Goal: Information Seeking & Learning: Learn about a topic

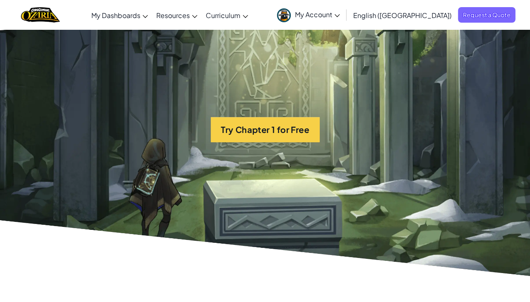
scroll to position [1718, 0]
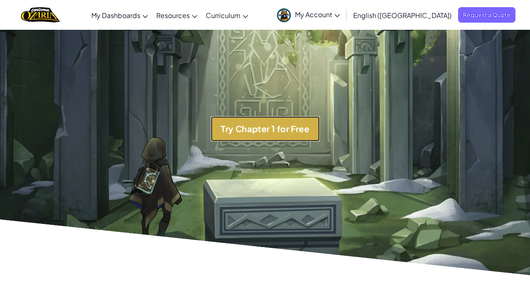
click at [238, 123] on button "Try Chapter 1 for Free" at bounding box center [265, 128] width 109 height 25
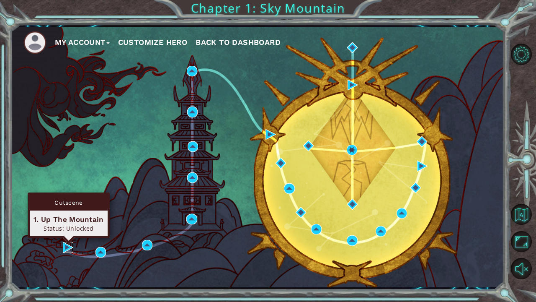
click at [73, 249] on img at bounding box center [68, 247] width 10 height 10
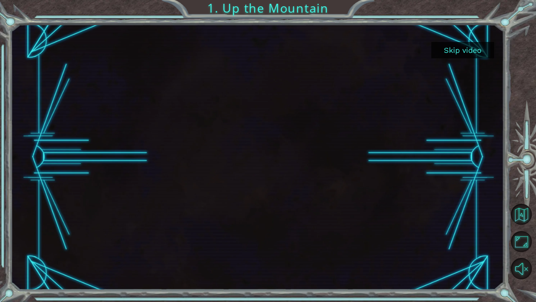
click at [464, 53] on button "Skip video" at bounding box center [462, 50] width 63 height 16
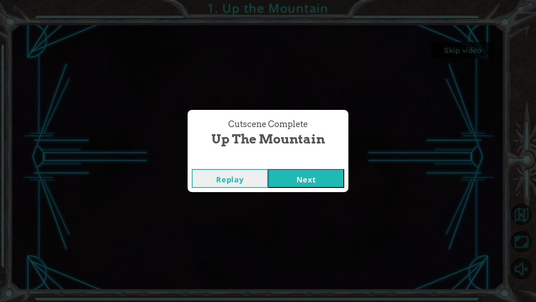
click at [296, 178] on button "Next" at bounding box center [306, 178] width 76 height 19
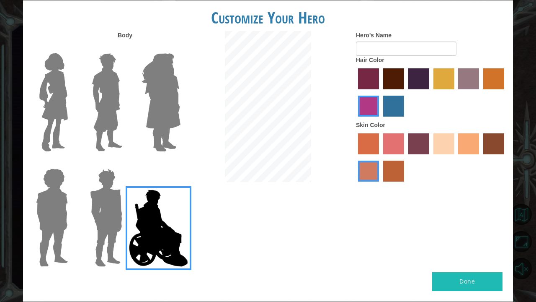
click at [443, 145] on label "sandy beach skin color" at bounding box center [444, 143] width 21 height 21
click at [431, 157] on input "sandy beach skin color" at bounding box center [431, 157] width 0 height 0
click at [447, 87] on label "tulip tree hair color" at bounding box center [444, 78] width 21 height 21
click at [431, 92] on input "tulip tree hair color" at bounding box center [431, 92] width 0 height 0
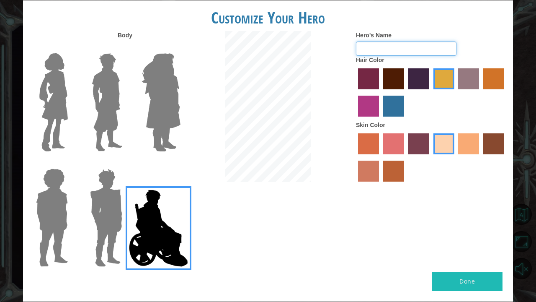
click at [393, 50] on input "Hero's Name" at bounding box center [406, 48] width 101 height 14
click at [147, 221] on div "Body Hero's Name [PERSON_NAME] Hair Color Skin Color" at bounding box center [268, 151] width 490 height 241
type input "[PERSON_NAME]"
click at [147, 221] on img at bounding box center [159, 228] width 66 height 84
click at [180, 163] on input "Hero Jamie" at bounding box center [180, 163] width 0 height 0
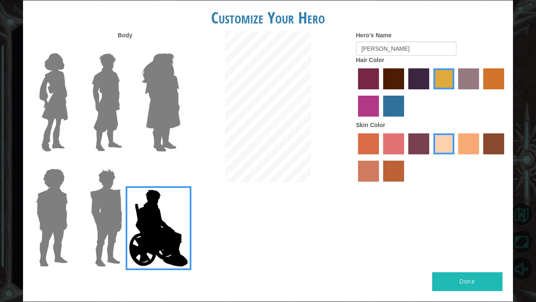
click at [102, 82] on img at bounding box center [106, 102] width 37 height 105
click at [126, 48] on input "Hero Lars" at bounding box center [126, 48] width 0 height 0
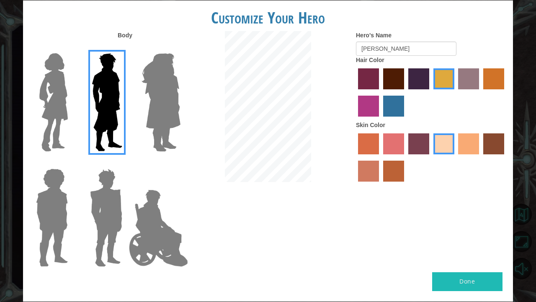
click at [52, 94] on img at bounding box center [53, 102] width 35 height 105
click at [71, 48] on input "Hero Connie" at bounding box center [71, 48] width 0 height 0
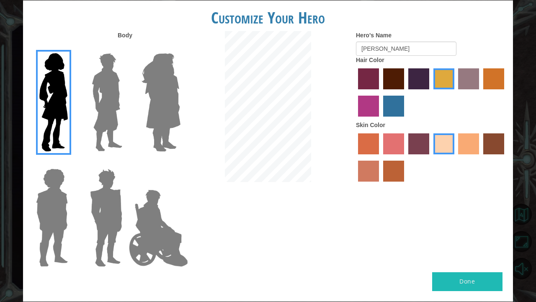
click at [109, 96] on img at bounding box center [106, 102] width 37 height 105
click at [126, 48] on input "Hero Lars" at bounding box center [126, 48] width 0 height 0
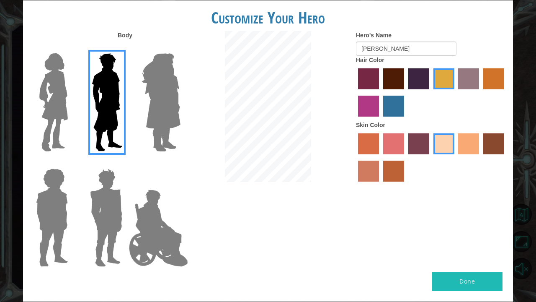
click at [47, 194] on img at bounding box center [52, 217] width 39 height 105
click at [71, 163] on input "Hero Steven" at bounding box center [71, 163] width 0 height 0
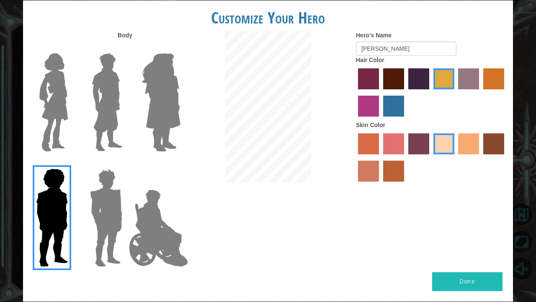
click at [168, 106] on img at bounding box center [161, 102] width 46 height 105
click at [180, 48] on input "Hero Amethyst" at bounding box center [180, 48] width 0 height 0
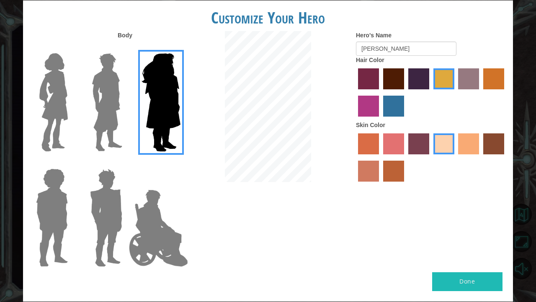
click at [111, 101] on img at bounding box center [106, 102] width 37 height 105
click at [126, 48] on input "Hero Lars" at bounding box center [126, 48] width 0 height 0
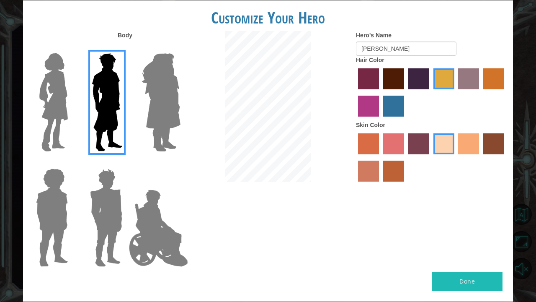
click at [459, 282] on button "Done" at bounding box center [467, 281] width 70 height 19
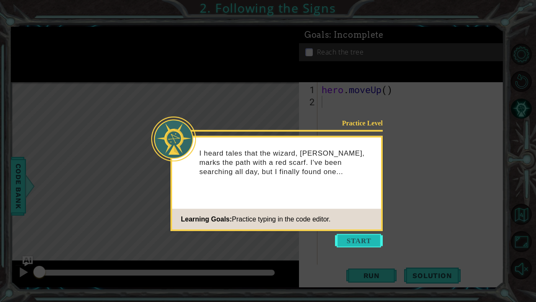
click at [369, 240] on button "Start" at bounding box center [359, 240] width 48 height 13
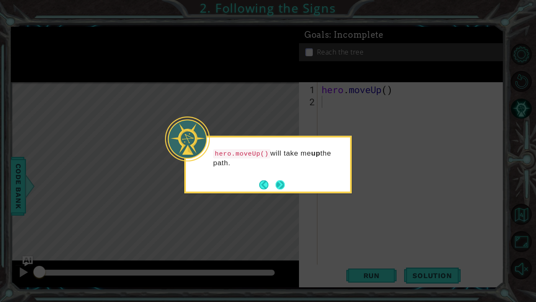
click at [279, 179] on button "Next" at bounding box center [280, 184] width 11 height 11
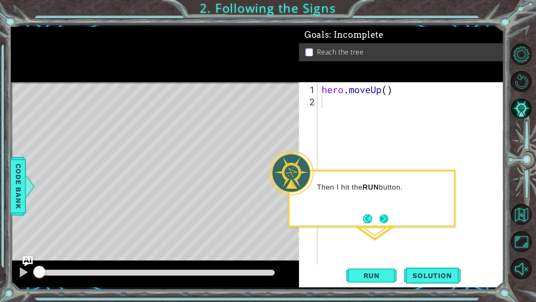
click at [381, 216] on button "Next" at bounding box center [384, 218] width 15 height 15
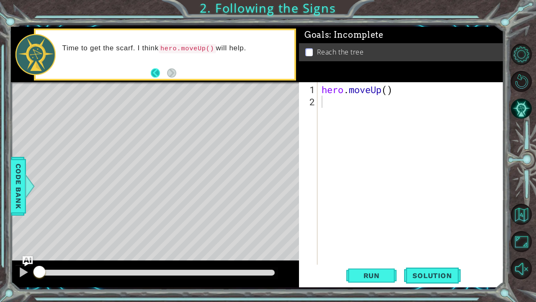
click at [156, 69] on button "Back" at bounding box center [159, 72] width 16 height 9
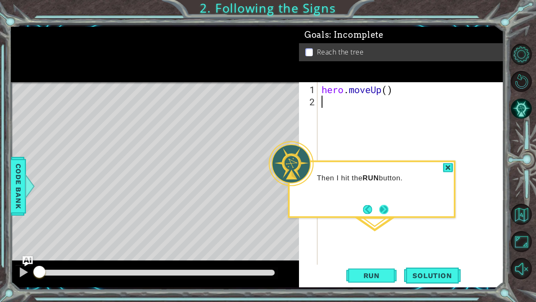
click at [382, 207] on button "Next" at bounding box center [383, 208] width 9 height 9
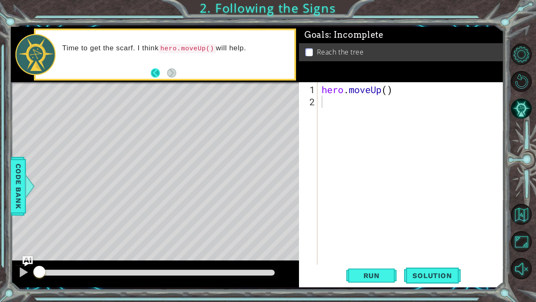
click at [151, 73] on button "Back" at bounding box center [159, 72] width 16 height 9
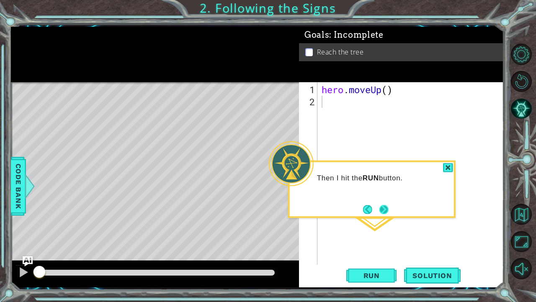
click at [379, 213] on button "Next" at bounding box center [384, 209] width 10 height 10
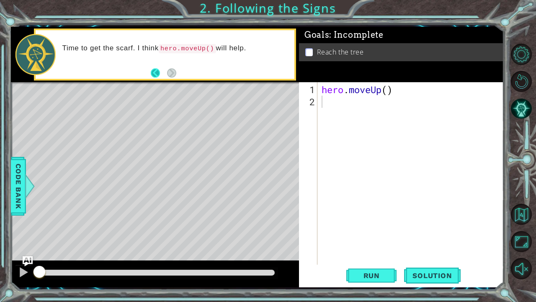
click at [157, 72] on button "Back" at bounding box center [159, 72] width 16 height 9
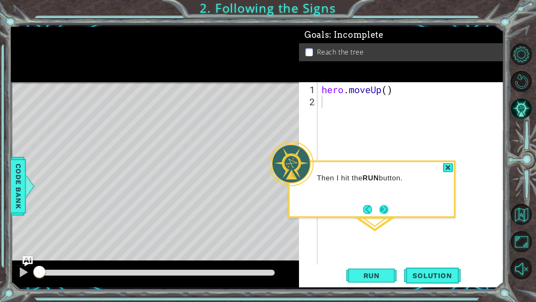
click at [383, 209] on button "Next" at bounding box center [384, 209] width 10 height 10
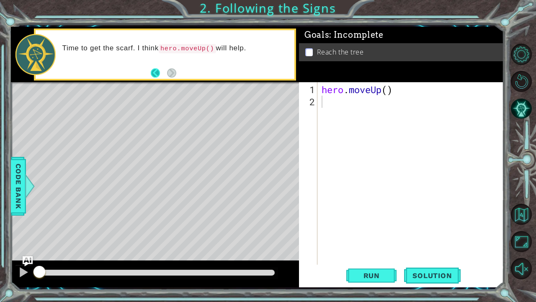
click at [155, 74] on button "Back" at bounding box center [159, 72] width 16 height 9
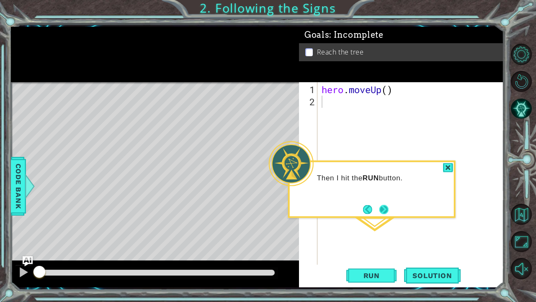
click at [386, 208] on button "Next" at bounding box center [384, 209] width 10 height 10
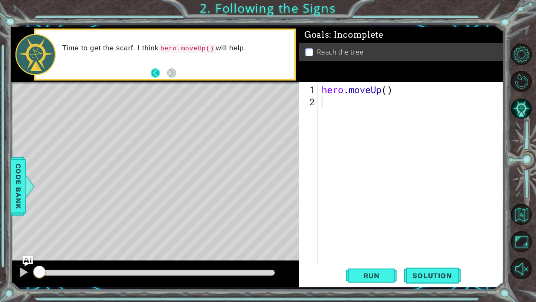
click at [162, 72] on button "Back" at bounding box center [159, 72] width 16 height 9
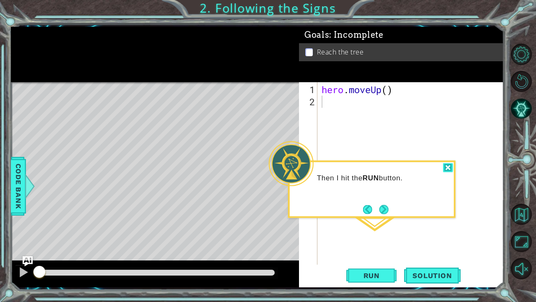
click at [444, 167] on div at bounding box center [448, 168] width 10 height 10
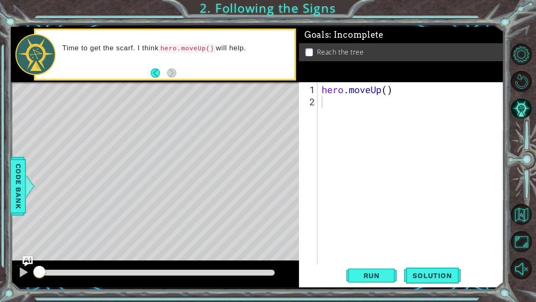
click at [178, 46] on code "hero.moveUp()" at bounding box center [187, 48] width 57 height 9
click at [341, 113] on div "hero . moveUp ( )" at bounding box center [413, 186] width 186 height 207
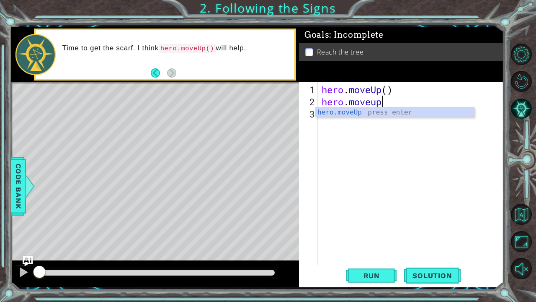
scroll to position [0, 2]
click at [157, 74] on button "Back" at bounding box center [159, 72] width 16 height 9
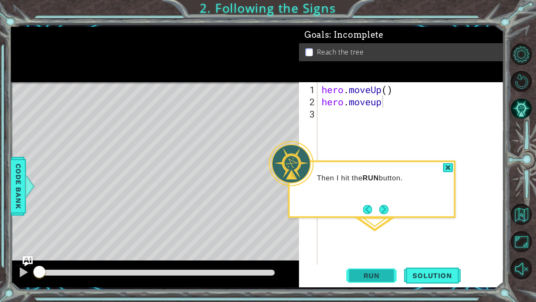
click at [379, 267] on button "Run" at bounding box center [371, 275] width 50 height 21
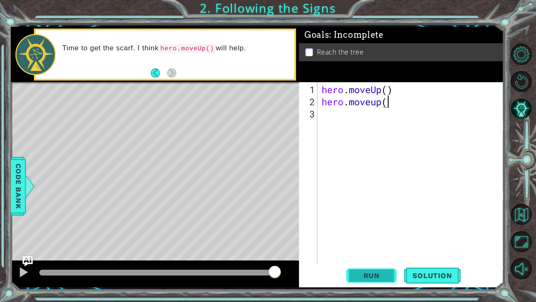
scroll to position [0, 3]
type textarea "hero.moveup()"
type textarea "hero.moveup"
click at [441, 279] on button "Solution" at bounding box center [432, 275] width 56 height 21
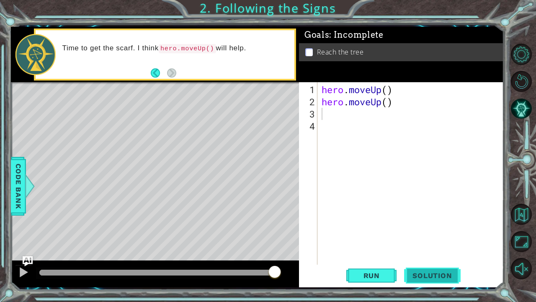
type textarea "hero.moveUp()"
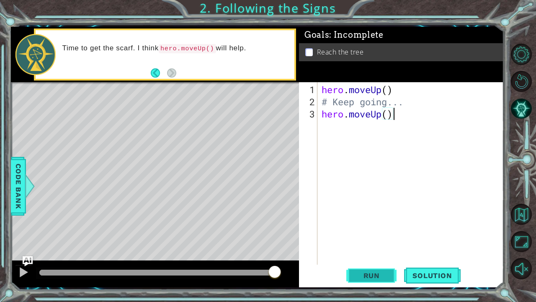
click at [378, 276] on span "Run" at bounding box center [371, 275] width 33 height 8
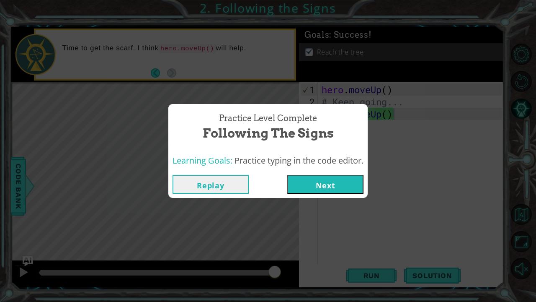
click at [332, 181] on button "Next" at bounding box center [325, 184] width 76 height 19
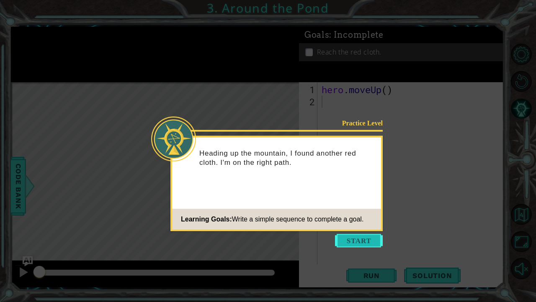
click at [354, 240] on button "Start" at bounding box center [359, 240] width 48 height 13
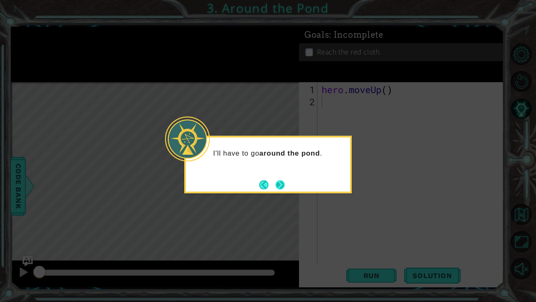
click at [281, 181] on button "Next" at bounding box center [281, 185] width 10 height 10
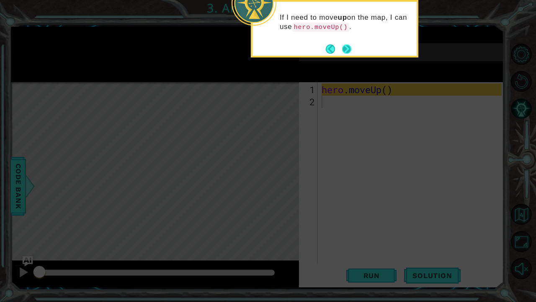
click at [349, 49] on button "Next" at bounding box center [346, 48] width 11 height 11
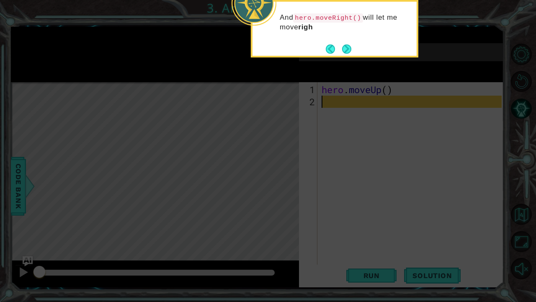
click at [349, 49] on button "Next" at bounding box center [347, 49] width 10 height 10
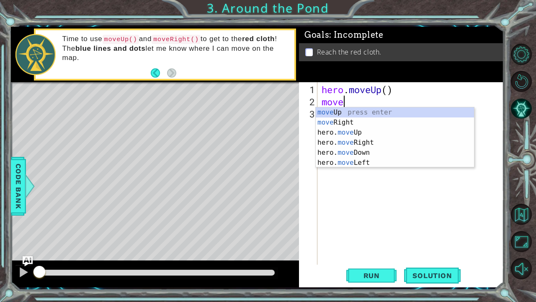
scroll to position [0, 0]
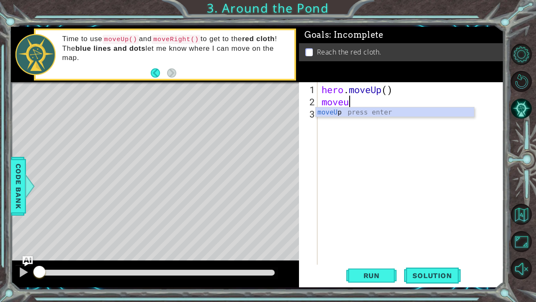
type textarea "moveup"
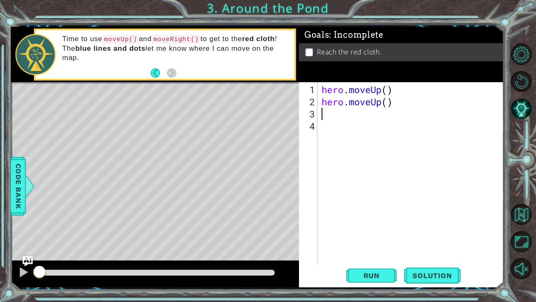
type textarea "v"
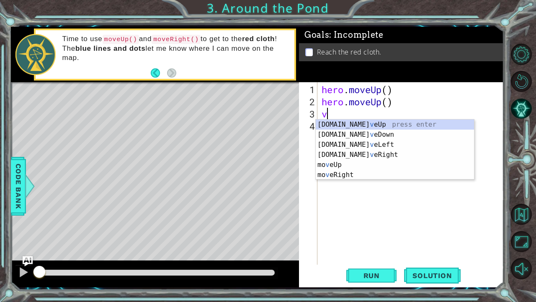
click at [375, 126] on div "[DOMAIN_NAME] v eUp press enter [DOMAIN_NAME] v eDown press enter [DOMAIN_NAME]…" at bounding box center [395, 159] width 159 height 80
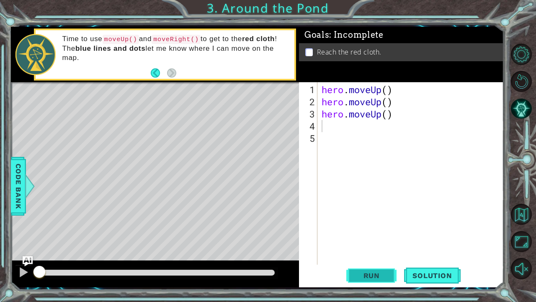
click at [386, 278] on span "Run" at bounding box center [371, 275] width 33 height 8
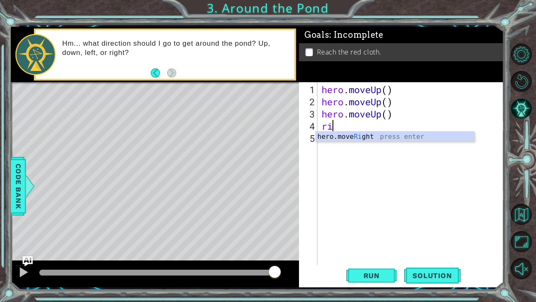
type textarea "r"
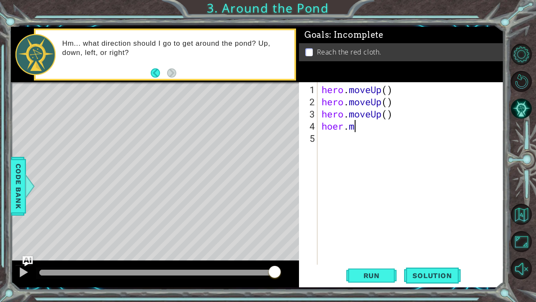
type textarea "h"
type textarea "hero.moveUp"
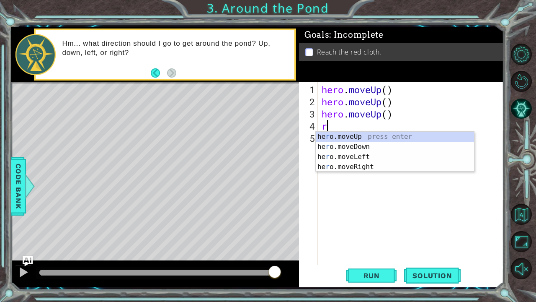
type textarea "ri"
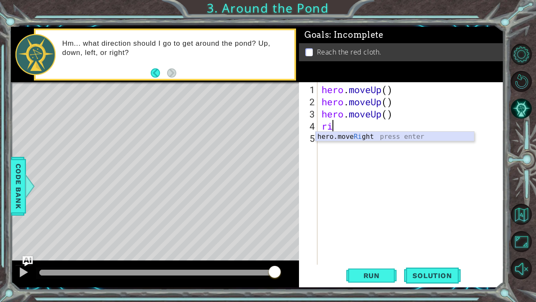
click at [364, 133] on div "hero.move Ri ght press enter" at bounding box center [395, 147] width 159 height 30
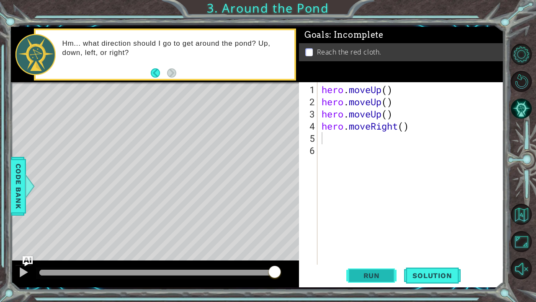
click at [387, 269] on button "Run" at bounding box center [371, 275] width 50 height 21
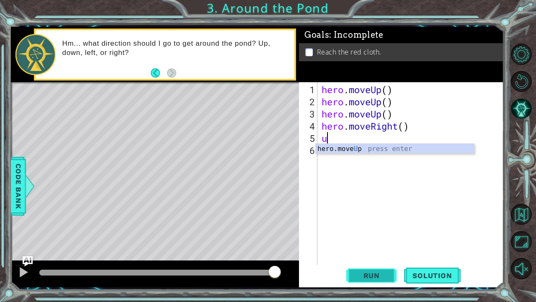
type textarea "up"
click at [328, 150] on div "hero.move Up press enter" at bounding box center [395, 159] width 159 height 30
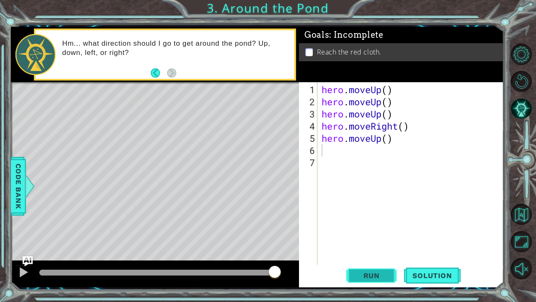
click at [377, 269] on button "Run" at bounding box center [371, 275] width 50 height 21
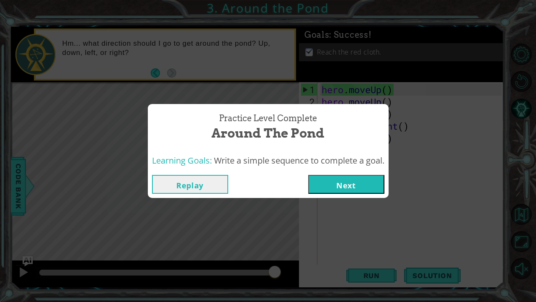
click at [351, 184] on button "Next" at bounding box center [346, 184] width 76 height 19
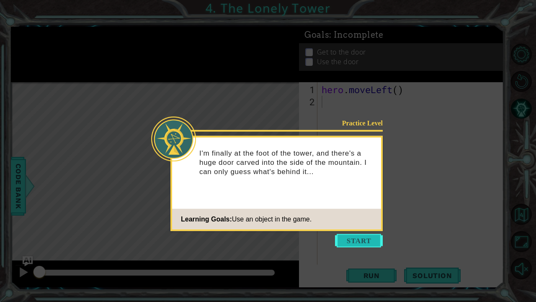
click at [379, 236] on button "Start" at bounding box center [359, 240] width 48 height 13
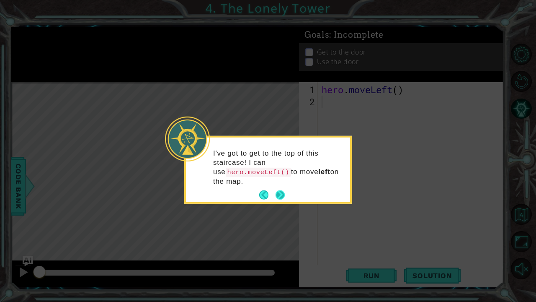
click at [276, 190] on button "Next" at bounding box center [280, 194] width 9 height 9
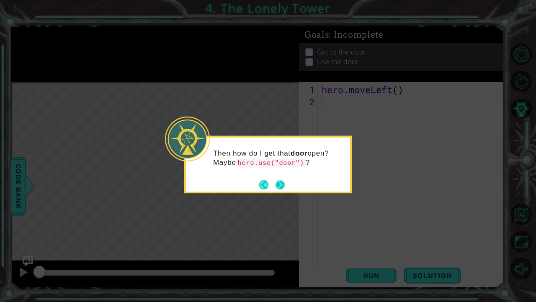
click at [279, 182] on button "Next" at bounding box center [280, 184] width 9 height 9
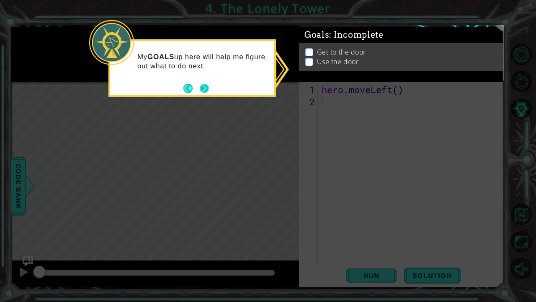
click at [208, 85] on button "Next" at bounding box center [204, 87] width 9 height 9
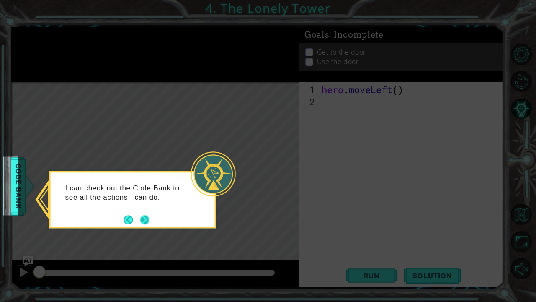
click at [142, 219] on button "Next" at bounding box center [144, 219] width 9 height 9
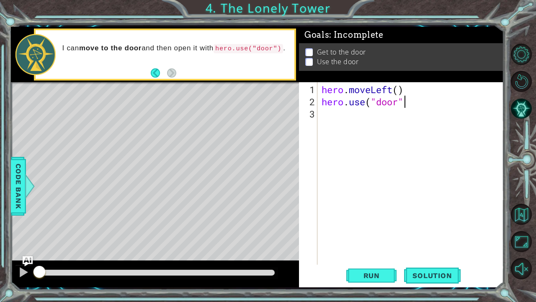
scroll to position [0, 3]
type textarea "hero.use("door")"
click at [156, 74] on button "Back" at bounding box center [159, 72] width 16 height 9
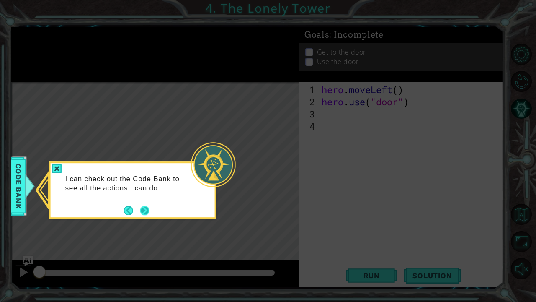
click at [145, 207] on button "Next" at bounding box center [144, 210] width 9 height 9
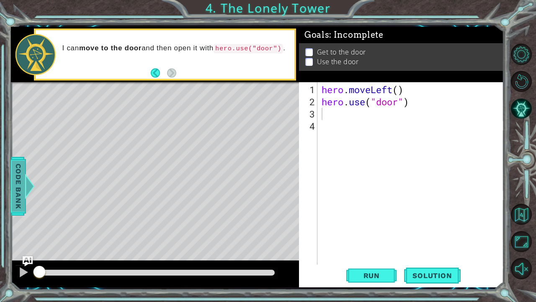
click at [21, 177] on span "Code Bank" at bounding box center [14, 185] width 13 height 51
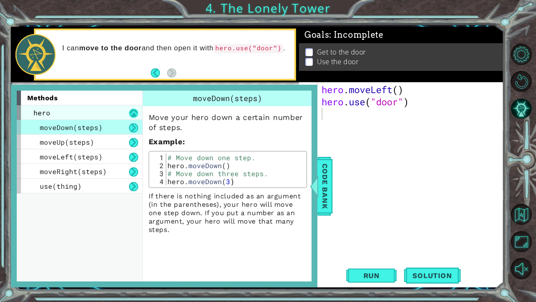
click at [133, 110] on button at bounding box center [133, 112] width 9 height 9
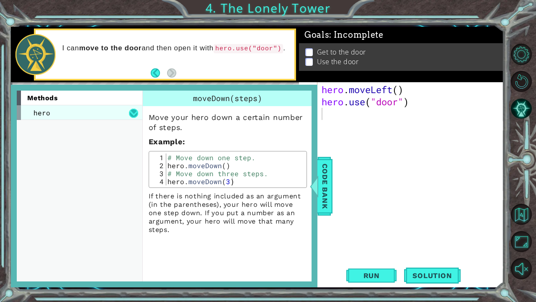
click at [133, 110] on button at bounding box center [133, 112] width 9 height 9
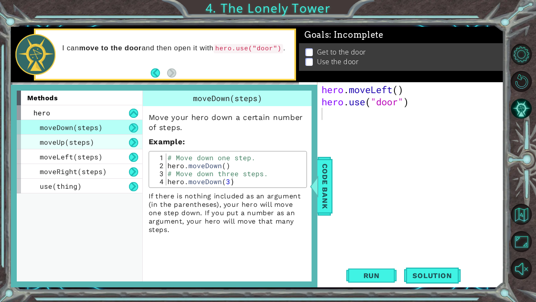
click at [122, 138] on div "moveUp(steps)" at bounding box center [80, 141] width 126 height 15
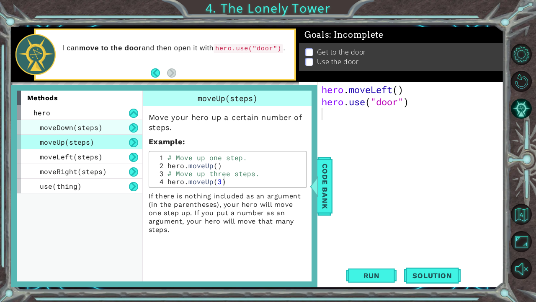
click at [119, 126] on div "moveDown(steps)" at bounding box center [80, 127] width 126 height 15
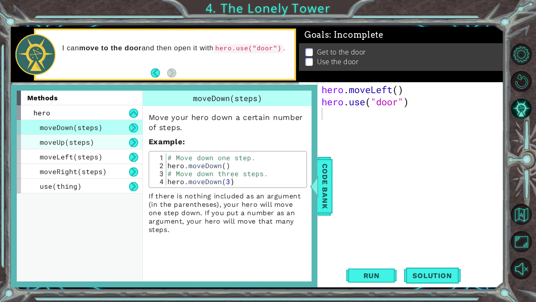
click at [121, 143] on div "moveUp(steps)" at bounding box center [80, 141] width 126 height 15
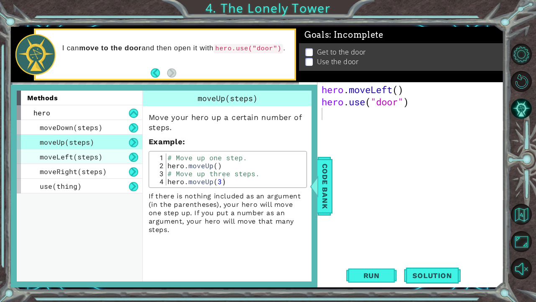
click at [118, 150] on div "moveLeft(steps)" at bounding box center [80, 156] width 126 height 15
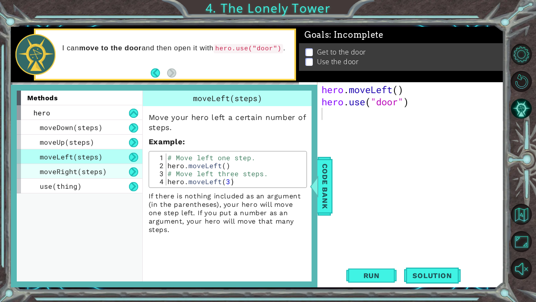
click at [114, 175] on div "moveRight(steps)" at bounding box center [80, 171] width 126 height 15
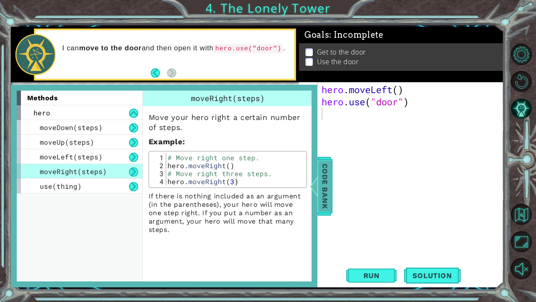
click at [324, 204] on span "Code Bank" at bounding box center [316, 185] width 13 height 51
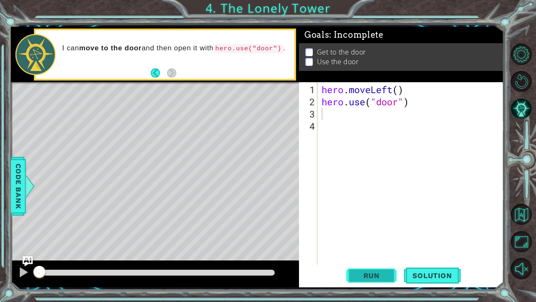
click at [379, 279] on span "Run" at bounding box center [371, 275] width 33 height 8
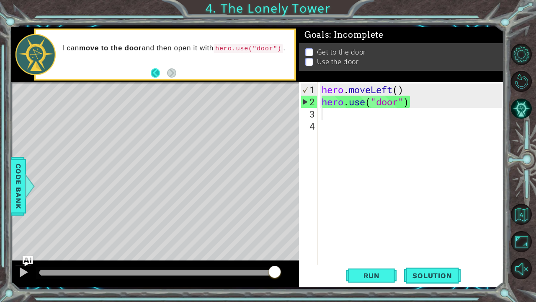
click at [158, 75] on button "Back" at bounding box center [159, 72] width 16 height 9
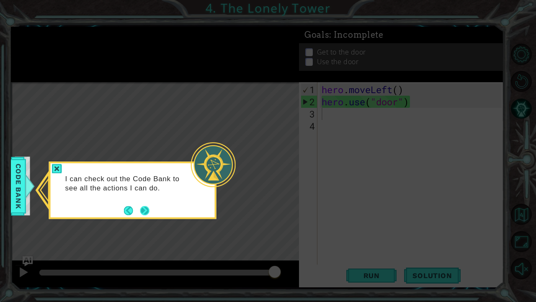
click at [140, 209] on button "Next" at bounding box center [145, 211] width 10 height 10
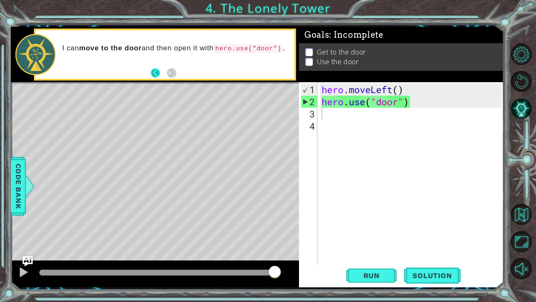
click at [152, 72] on button "Back" at bounding box center [159, 72] width 16 height 9
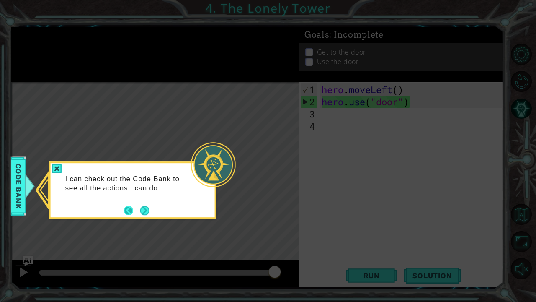
click at [131, 211] on button "Back" at bounding box center [132, 210] width 16 height 9
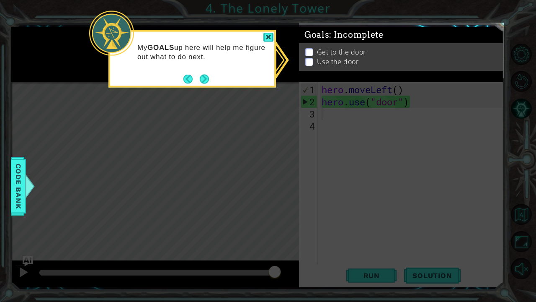
click at [310, 54] on p at bounding box center [309, 58] width 8 height 8
click at [310, 47] on p at bounding box center [309, 48] width 8 height 8
click at [310, 35] on div "Goals : Incomplete Get to the door Use the door" at bounding box center [401, 35] width 205 height 0
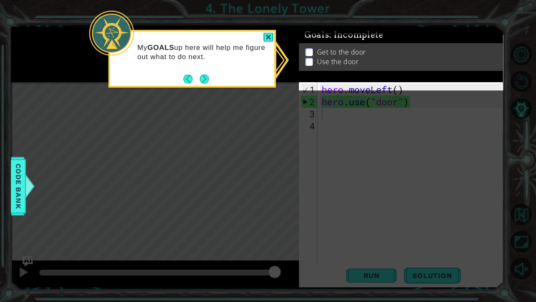
click at [314, 52] on div "Get to the door Use the door" at bounding box center [401, 64] width 205 height 28
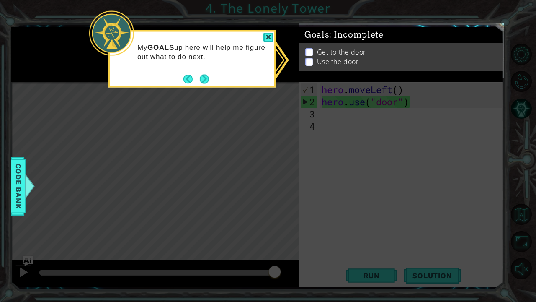
click at [314, 54] on ul "Get to the door Use the door" at bounding box center [401, 63] width 197 height 19
click at [310, 62] on ul "Get to the door Use the door" at bounding box center [401, 56] width 197 height 19
click at [310, 62] on div "Get to the door Use the door" at bounding box center [401, 64] width 205 height 28
click at [308, 84] on icon at bounding box center [268, 151] width 536 height 302
click at [204, 74] on button "Next" at bounding box center [205, 79] width 10 height 10
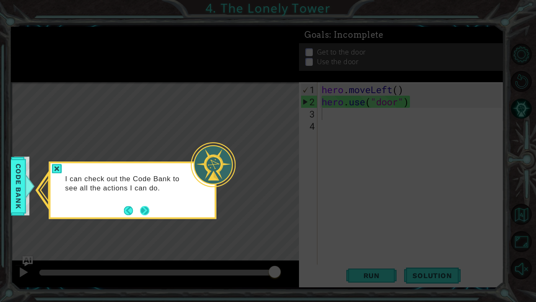
click at [149, 211] on button "Next" at bounding box center [144, 210] width 9 height 9
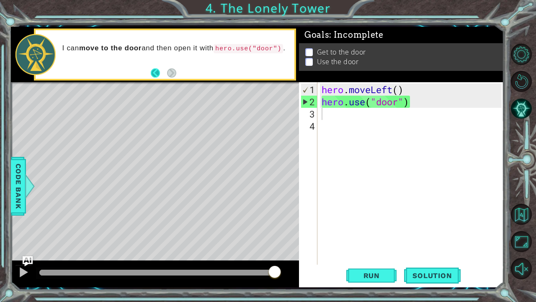
click at [151, 71] on button "Back" at bounding box center [159, 72] width 16 height 9
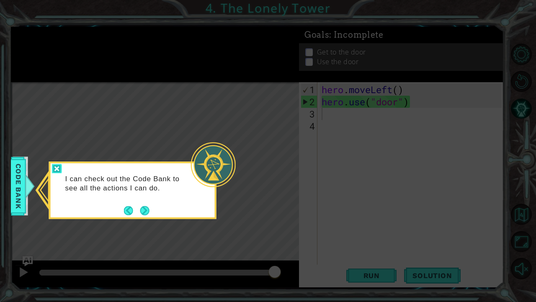
click at [55, 166] on div at bounding box center [57, 169] width 10 height 10
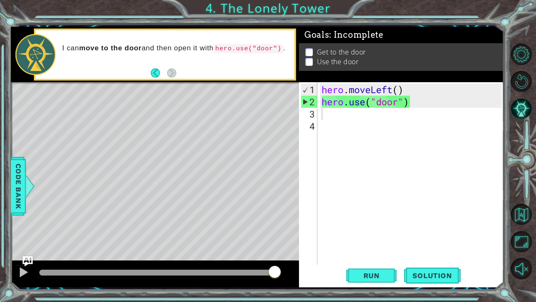
click at [311, 63] on p at bounding box center [309, 67] width 8 height 8
click at [311, 60] on p at bounding box center [309, 62] width 8 height 8
click at [311, 65] on p at bounding box center [309, 69] width 8 height 8
click at [17, 186] on span "Code Bank" at bounding box center [10, 185] width 13 height 51
